Goal: Information Seeking & Learning: Learn about a topic

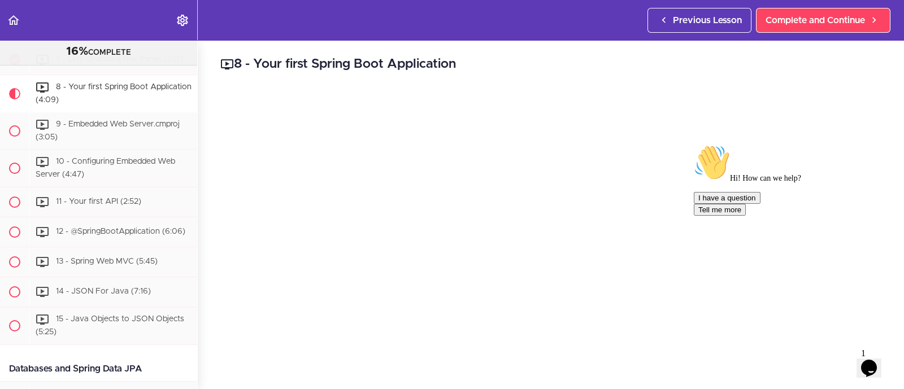
scroll to position [183, 0]
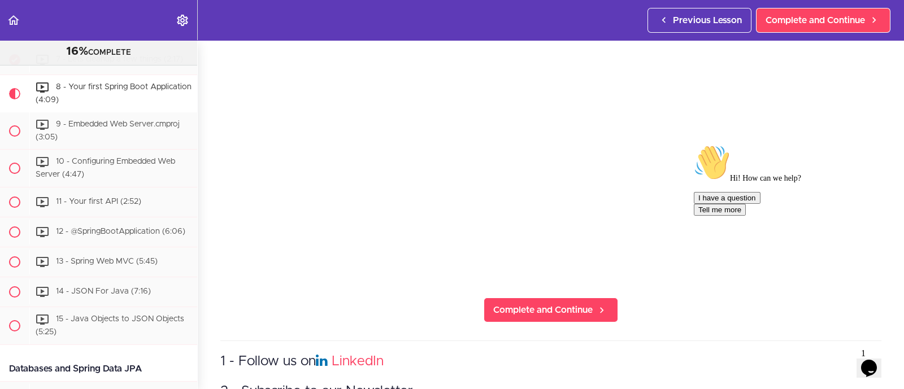
click at [694, 145] on icon "Chat attention grabber" at bounding box center [694, 145] width 0 height 0
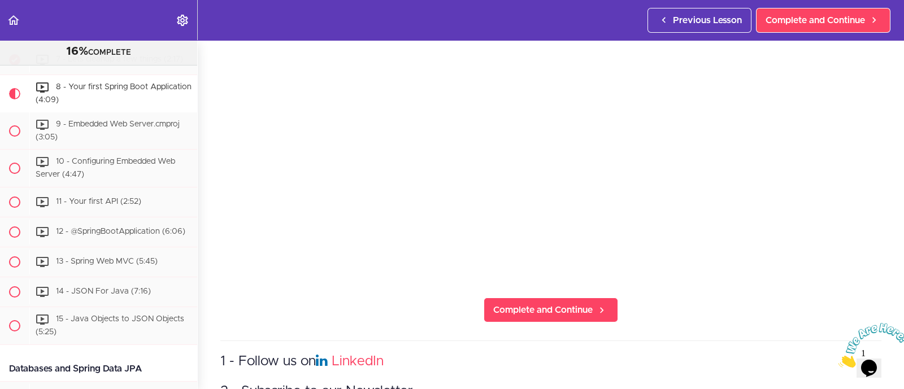
click at [839, 360] on icon "Close" at bounding box center [839, 365] width 0 height 10
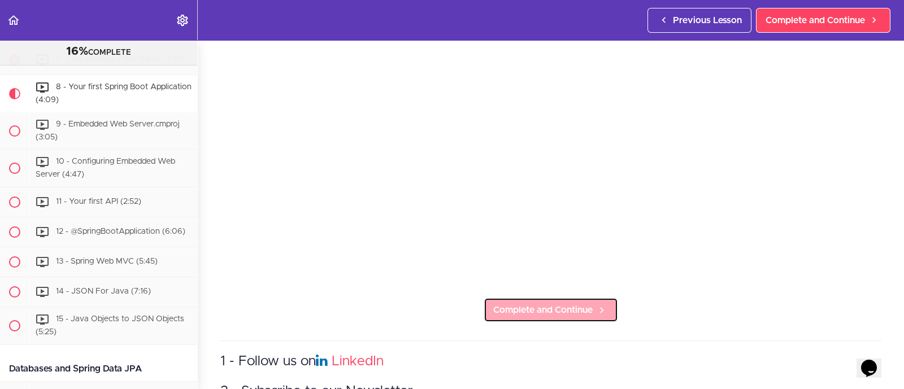
click at [560, 304] on span "Complete and Continue" at bounding box center [542, 311] width 99 height 14
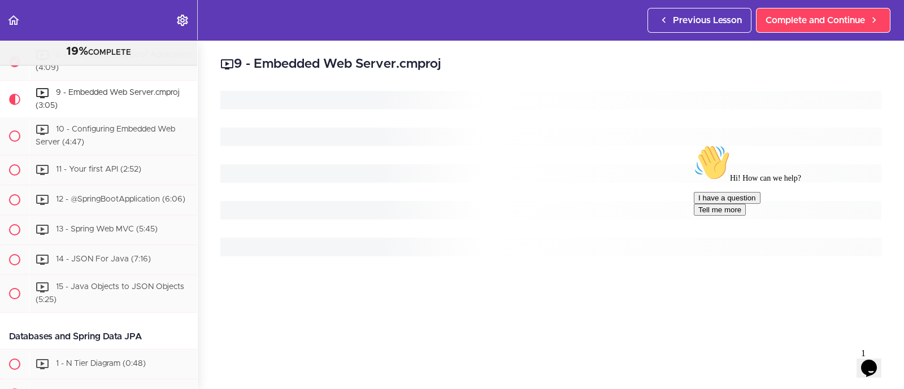
scroll to position [441, 0]
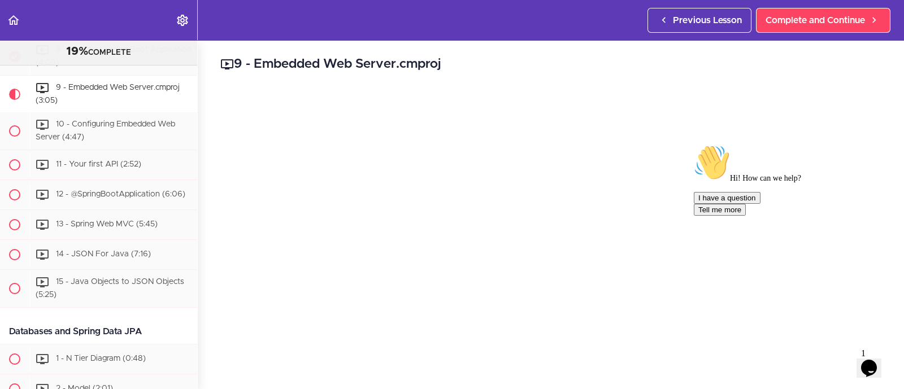
click at [694, 145] on icon "Chat attention grabber" at bounding box center [694, 145] width 0 height 0
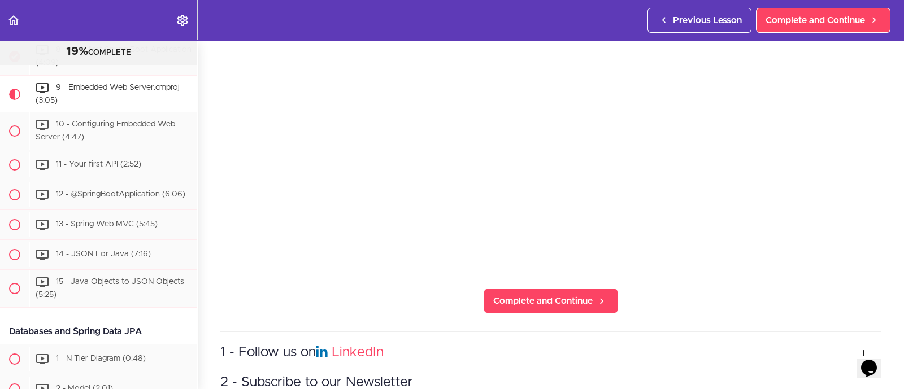
scroll to position [197, 0]
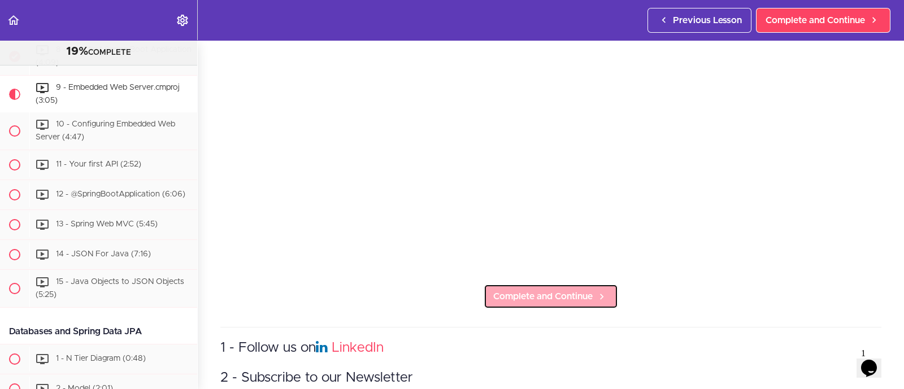
click at [548, 292] on span "Complete and Continue" at bounding box center [542, 297] width 99 height 14
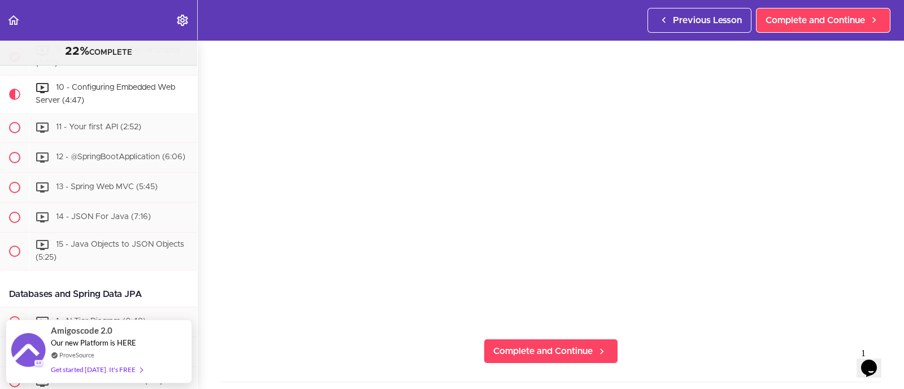
scroll to position [143, 0]
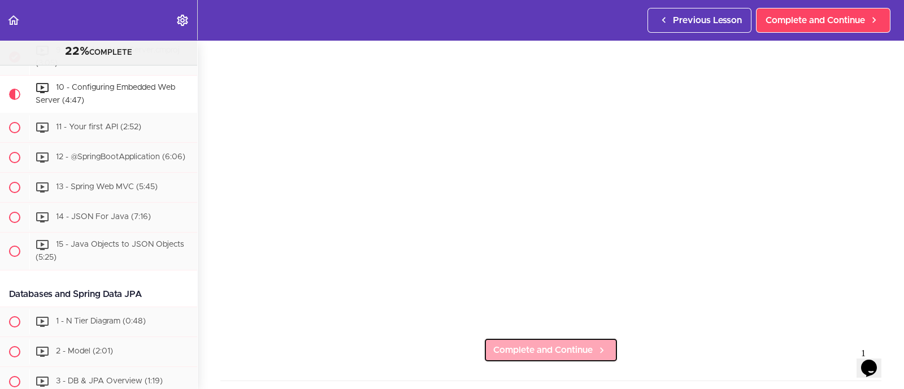
click at [548, 344] on span "Complete and Continue" at bounding box center [542, 351] width 99 height 14
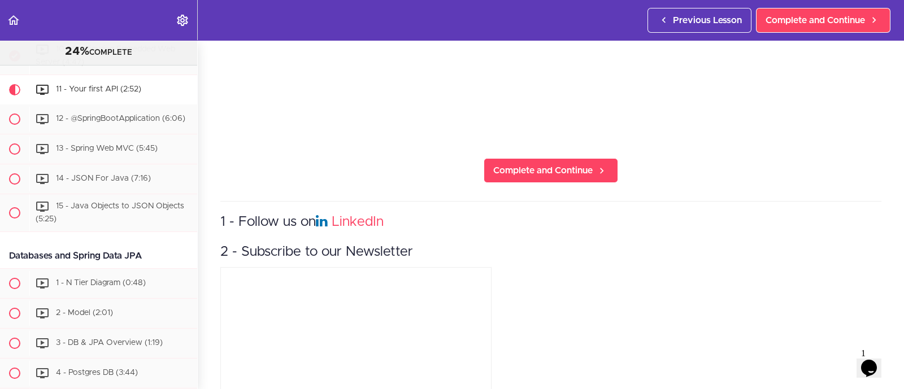
scroll to position [321, 0]
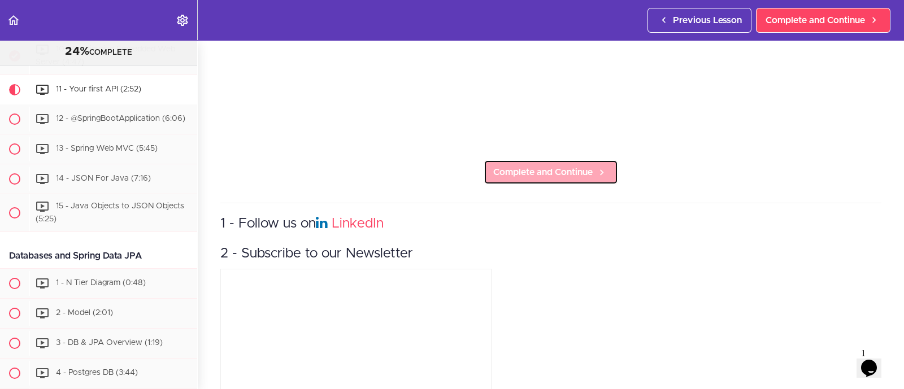
click at [549, 174] on link "Complete and Continue" at bounding box center [551, 172] width 135 height 25
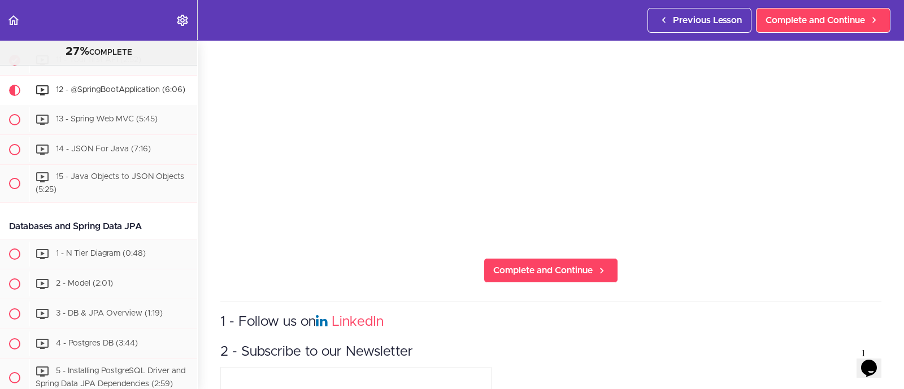
scroll to position [224, 0]
click at [536, 263] on span "Complete and Continue" at bounding box center [542, 270] width 99 height 14
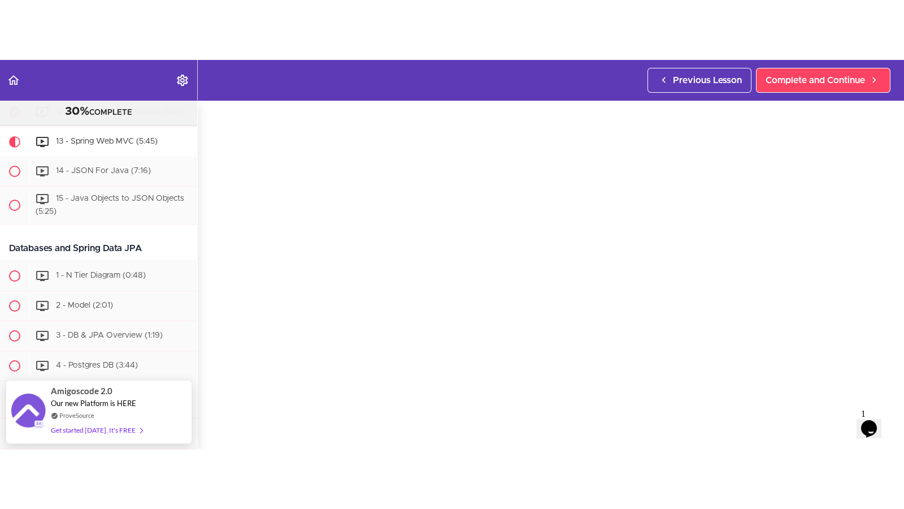
scroll to position [99, 0]
